Goal: Task Accomplishment & Management: Use online tool/utility

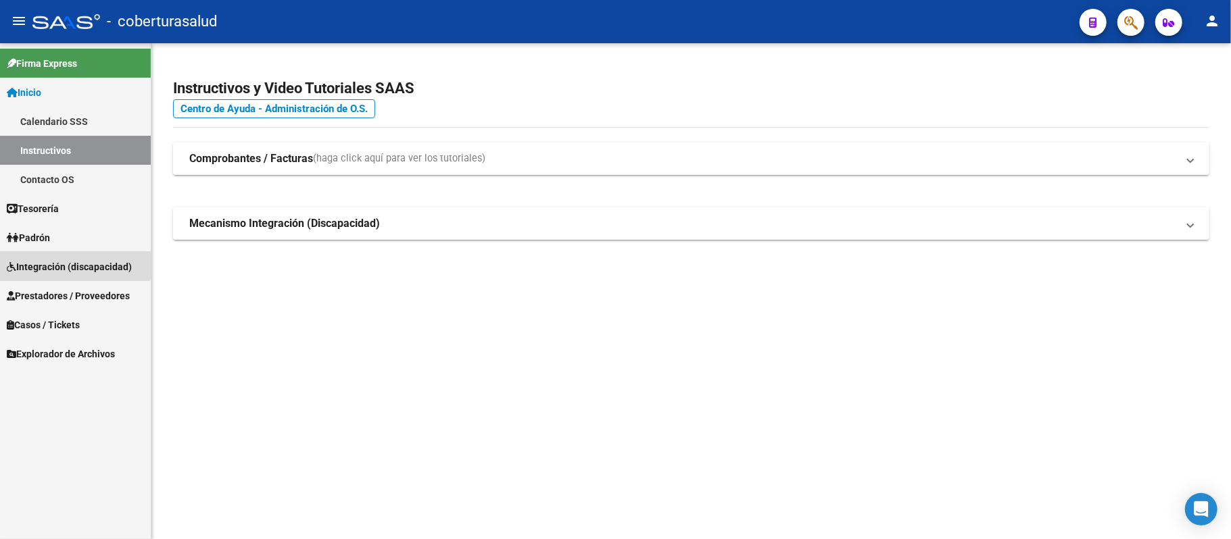
click at [66, 260] on span "Integración (discapacidad)" at bounding box center [69, 267] width 125 height 15
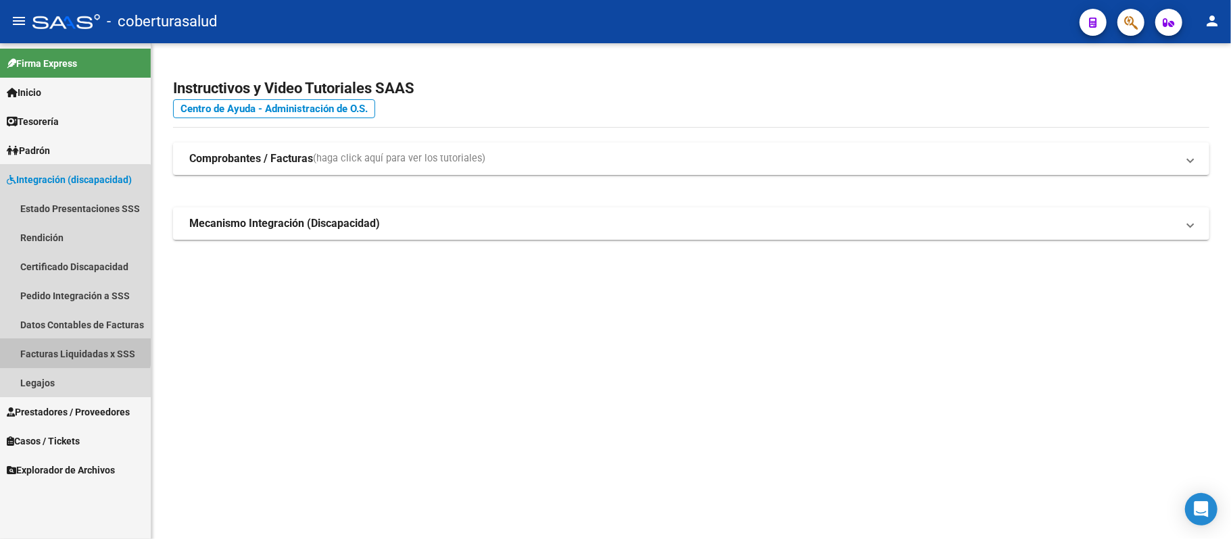
click at [66, 345] on link "Facturas Liquidadas x SSS" at bounding box center [75, 353] width 151 height 29
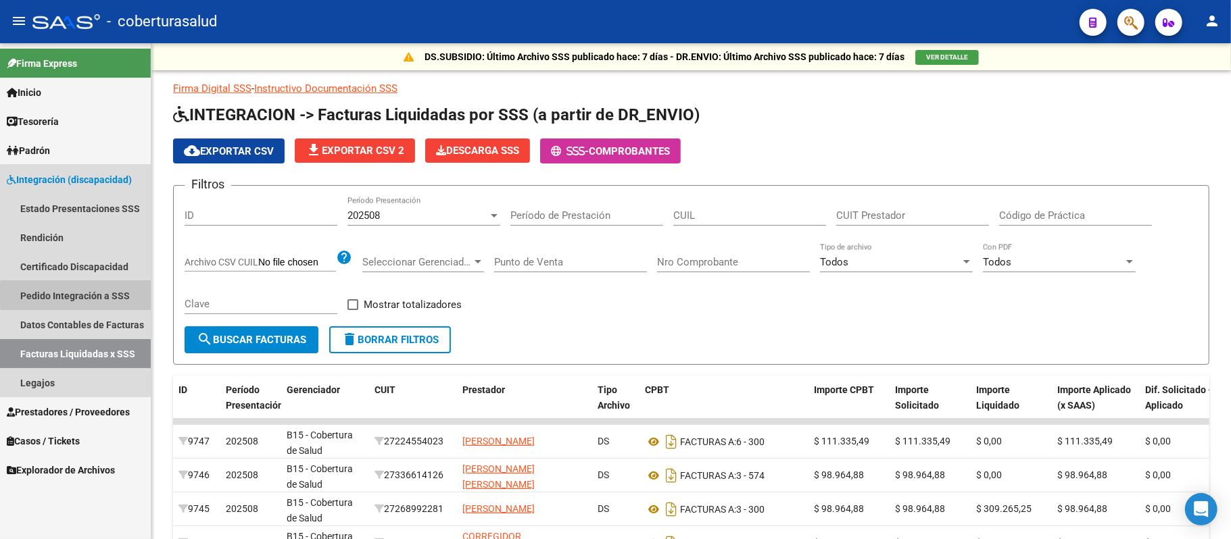
click at [114, 295] on link "Pedido Integración a SSS" at bounding box center [75, 295] width 151 height 29
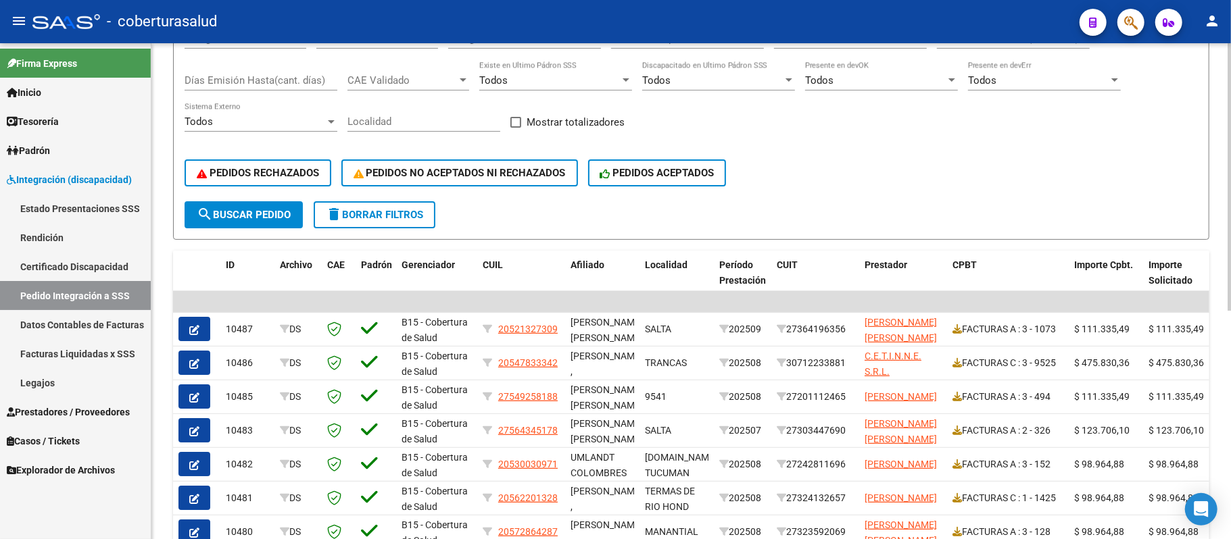
scroll to position [222, 0]
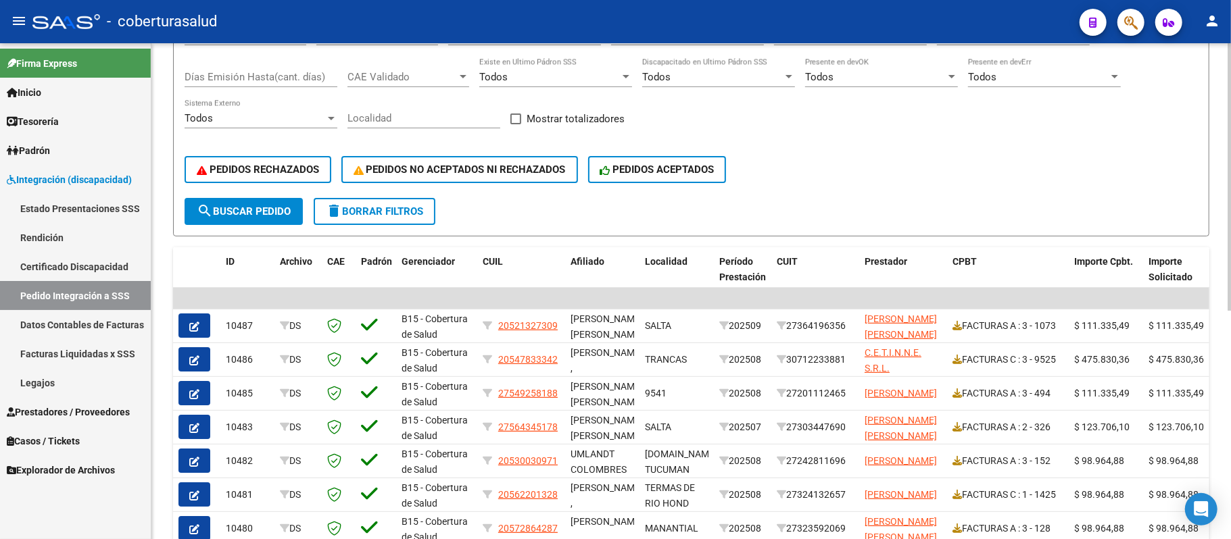
click at [1230, 320] on div at bounding box center [1228, 301] width 3 height 268
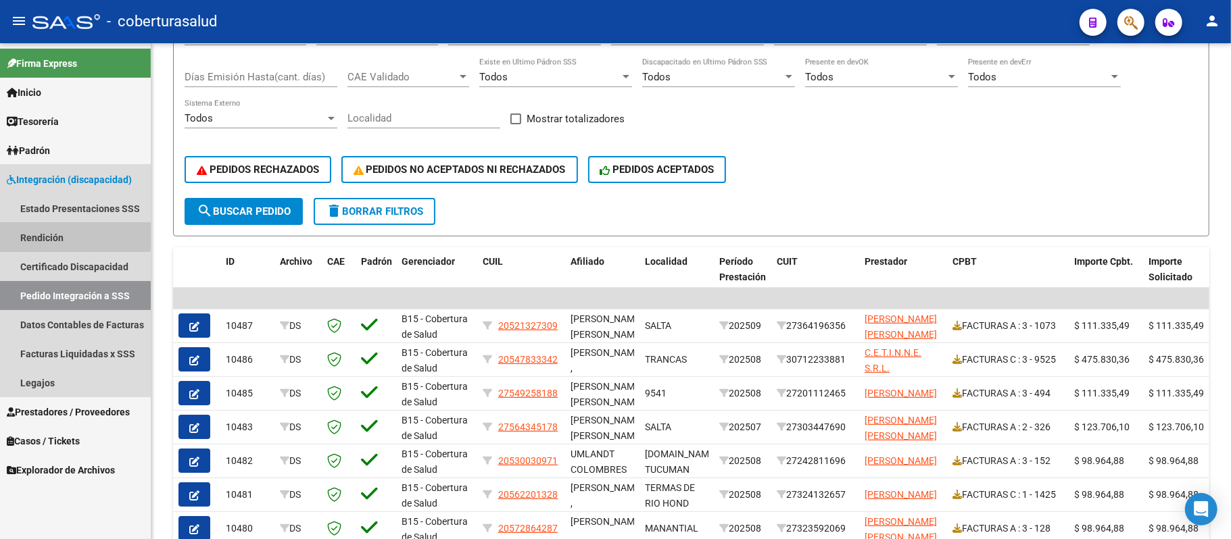
click at [47, 233] on link "Rendición" at bounding box center [75, 237] width 151 height 29
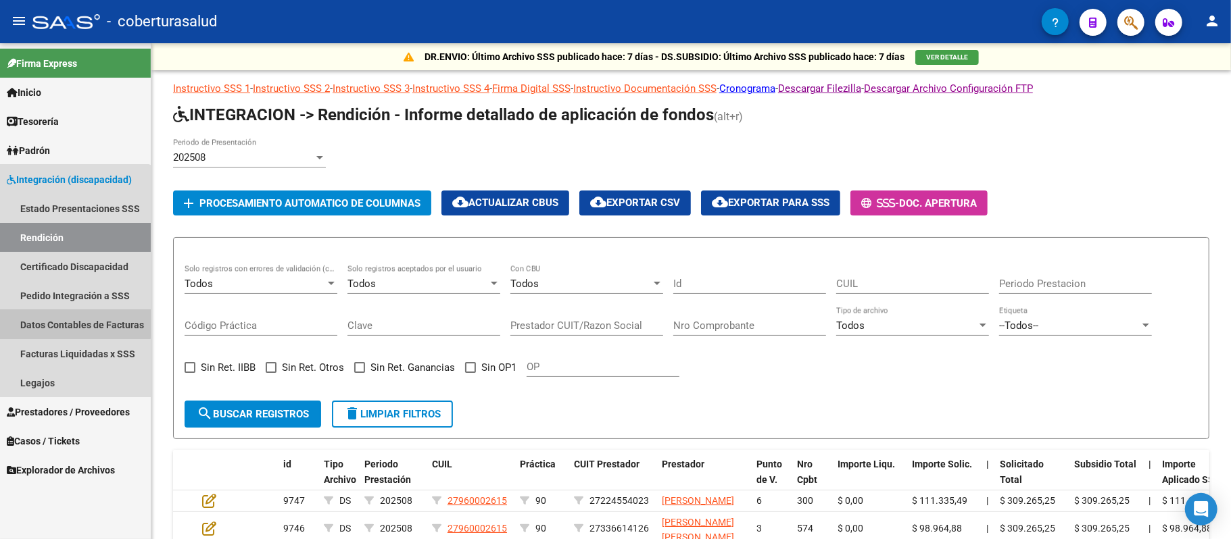
click at [65, 323] on link "Datos Contables de Facturas" at bounding box center [75, 324] width 151 height 29
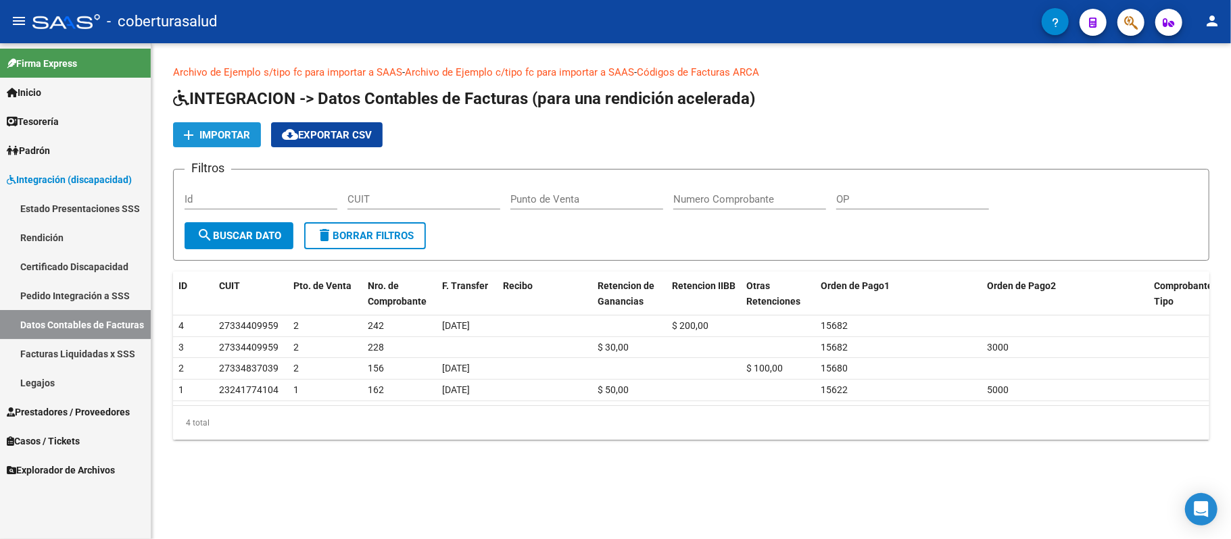
click at [233, 122] on button "add Importar" at bounding box center [217, 134] width 88 height 25
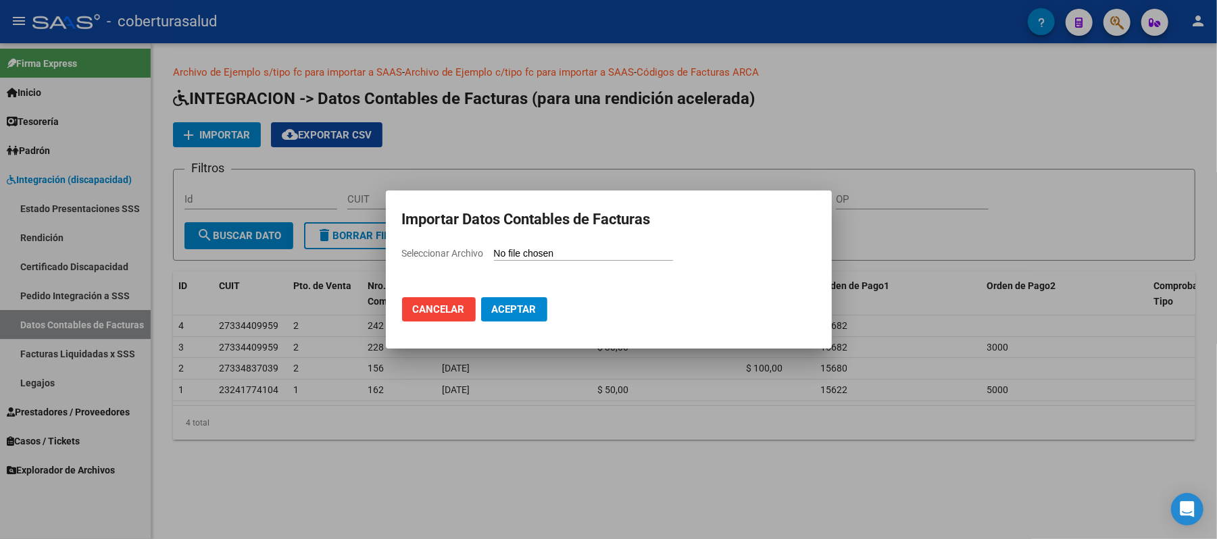
click at [562, 247] on app-file-uploader "Seleccionar Archivo" at bounding box center [543, 253] width 282 height 12
click at [547, 249] on input "Seleccionar Archivo" at bounding box center [583, 254] width 179 height 13
type input "C:\fakepath\import-comprobantes.csv"
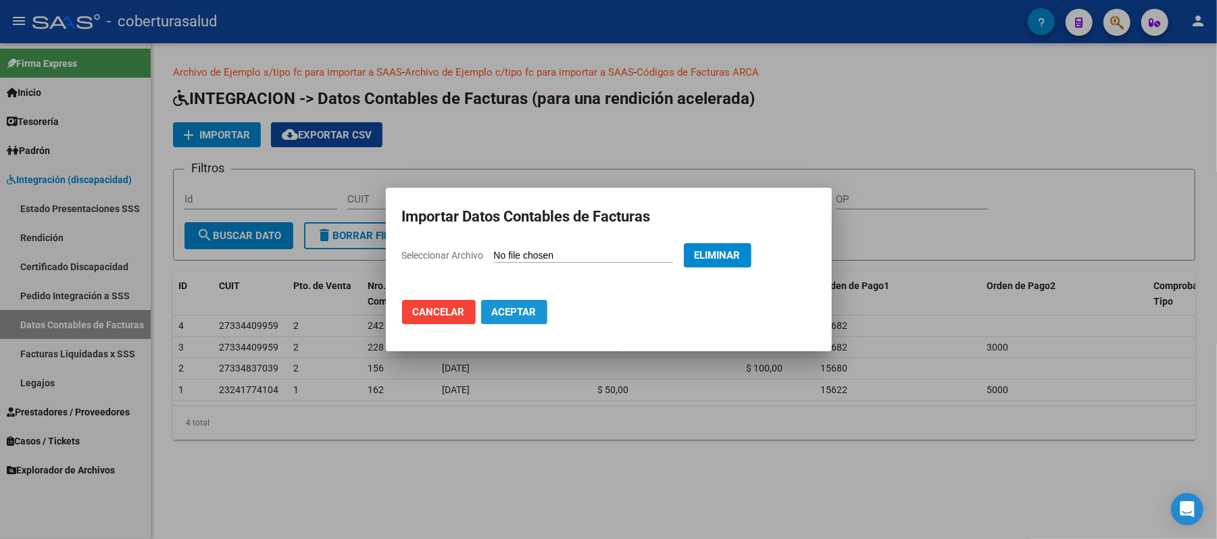
click at [526, 312] on span "Aceptar" at bounding box center [514, 312] width 45 height 12
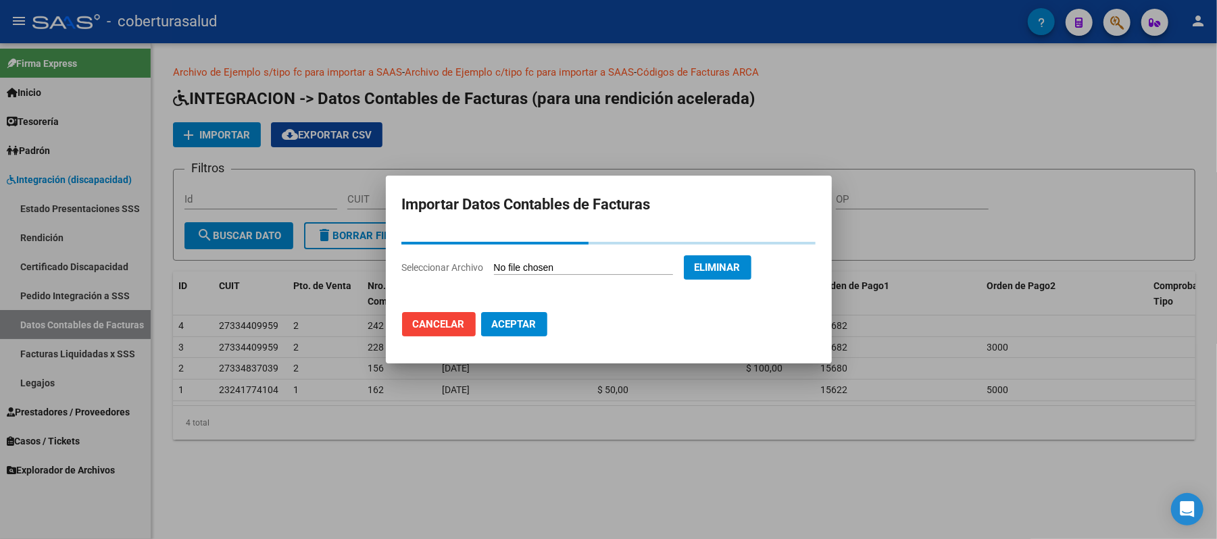
click at [555, 201] on h2 "Importar Datos Contables de Facturas" at bounding box center [609, 205] width 414 height 26
